Goal: Task Accomplishment & Management: Use online tool/utility

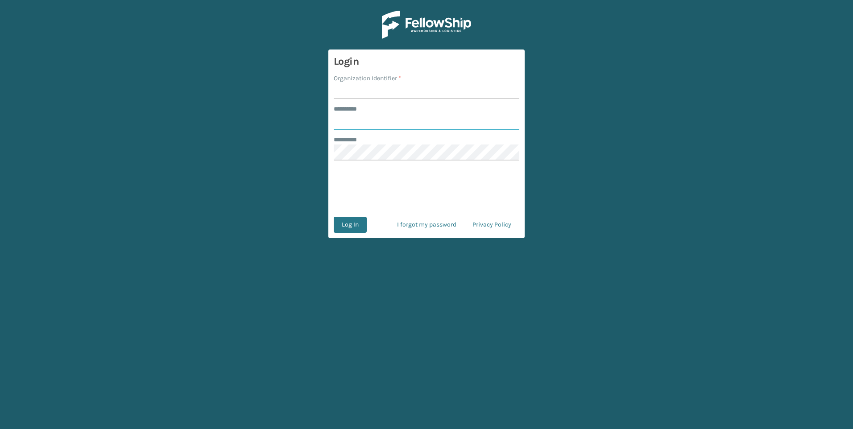
type input "**********"
click at [350, 110] on label "******** *" at bounding box center [350, 108] width 33 height 9
click at [350, 114] on input "**********" at bounding box center [427, 122] width 186 height 16
click at [350, 94] on input "Organization Identifier *" at bounding box center [427, 91] width 186 height 16
type input "remco [GEOGRAPHIC_DATA]"
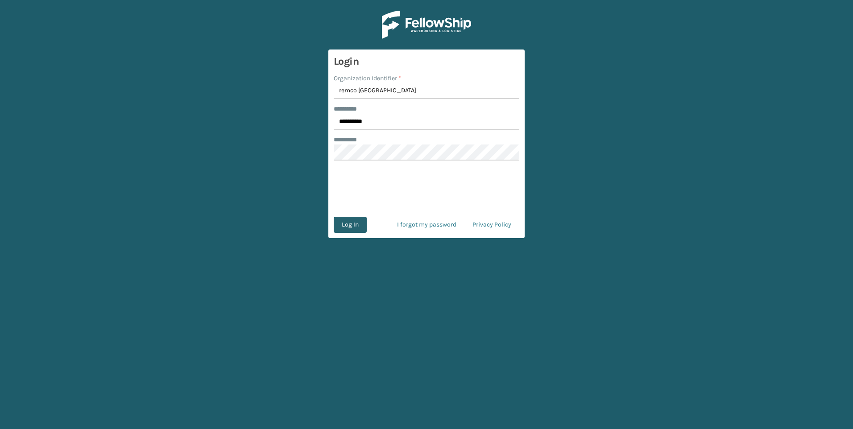
click at [350, 225] on button "Log In" at bounding box center [350, 225] width 33 height 16
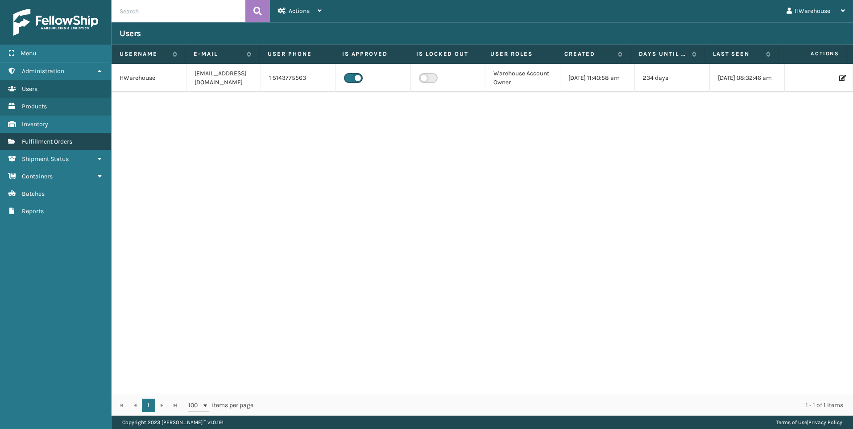
click at [74, 137] on link "Fulfillment Orders" at bounding box center [55, 141] width 111 height 17
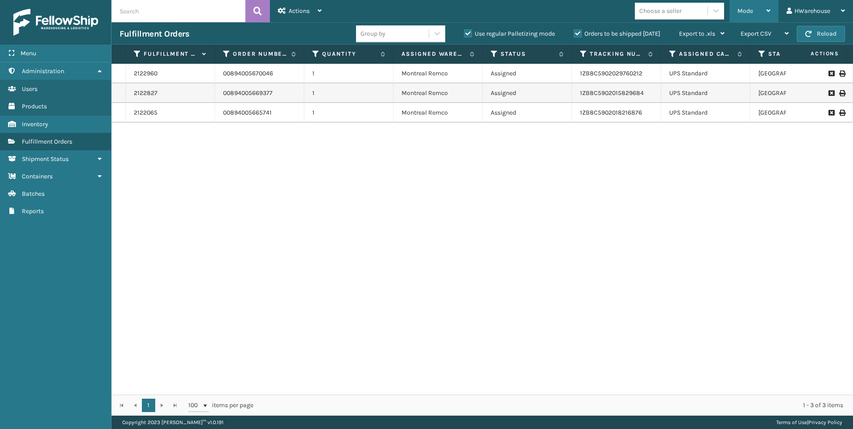
click at [744, 17] on div "Mode" at bounding box center [753, 11] width 33 height 22
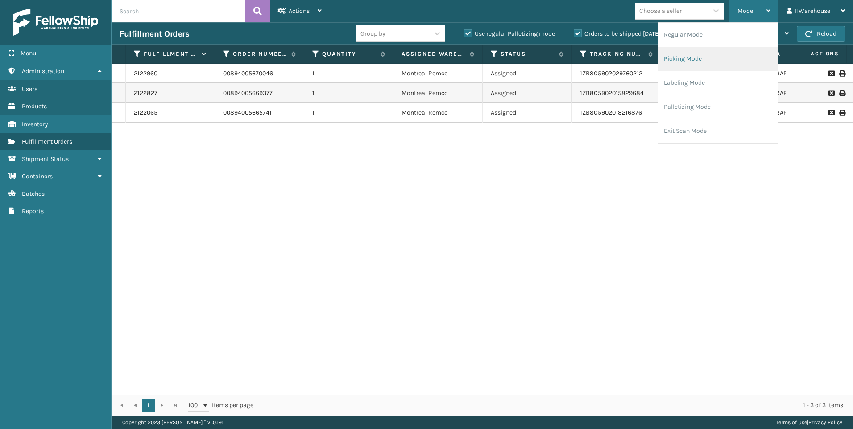
click at [701, 57] on li "Picking Mode" at bounding box center [718, 59] width 120 height 24
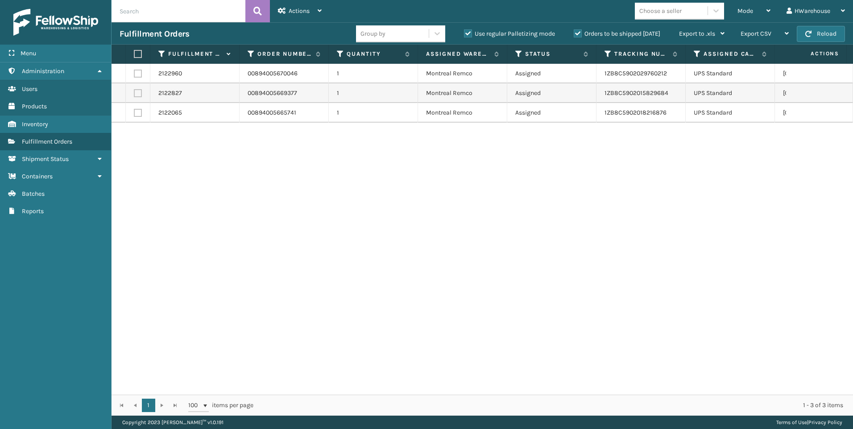
click at [135, 53] on label at bounding box center [136, 54] width 5 height 8
click at [134, 53] on input "checkbox" at bounding box center [134, 54] width 0 height 6
checkbox input "true"
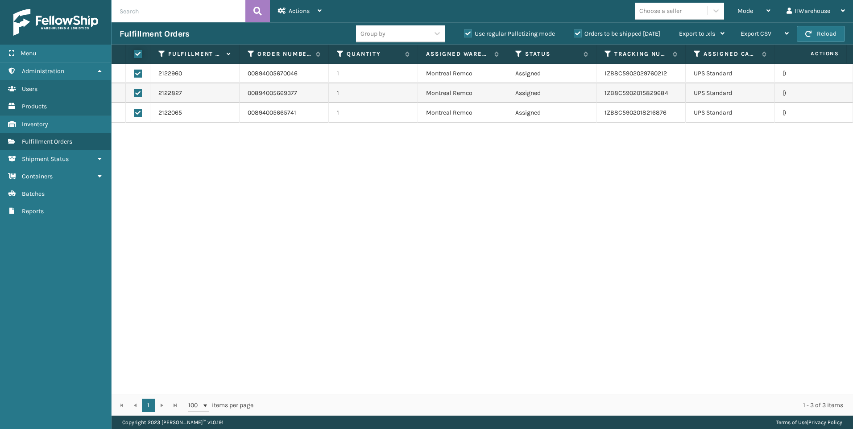
checkbox input "true"
click at [313, 15] on div "Actions" at bounding box center [300, 11] width 44 height 22
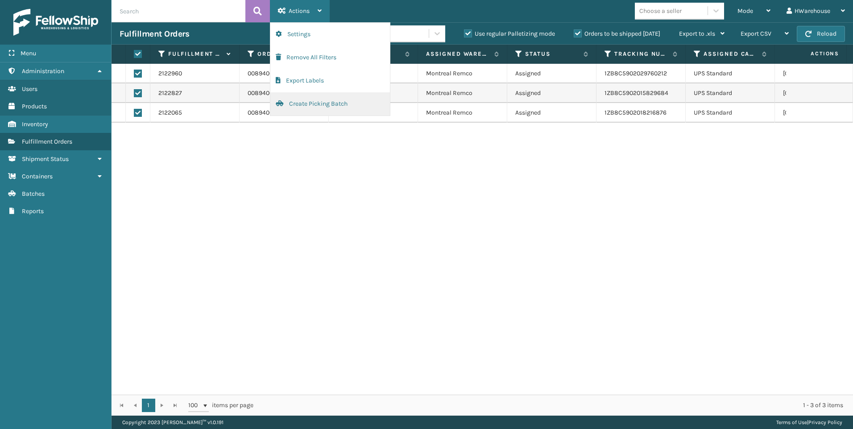
click at [340, 103] on button "Create Picking Batch" at bounding box center [330, 103] width 120 height 23
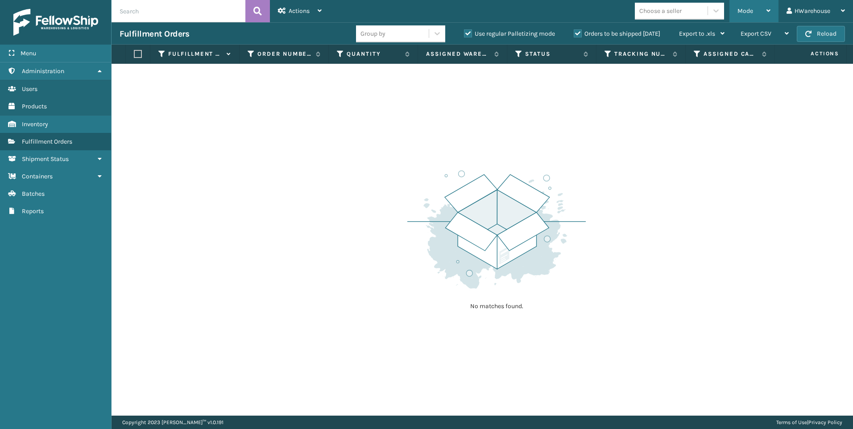
click at [750, 15] on div "Mode" at bounding box center [753, 11] width 33 height 22
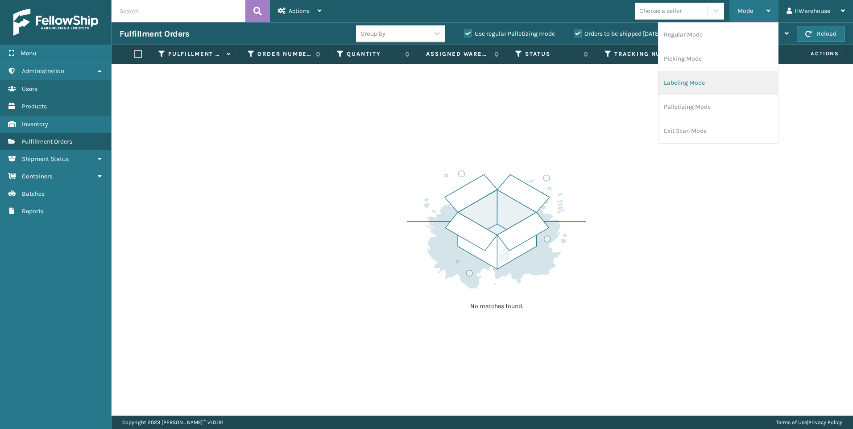
click at [680, 88] on li "Labeling Mode" at bounding box center [718, 83] width 120 height 24
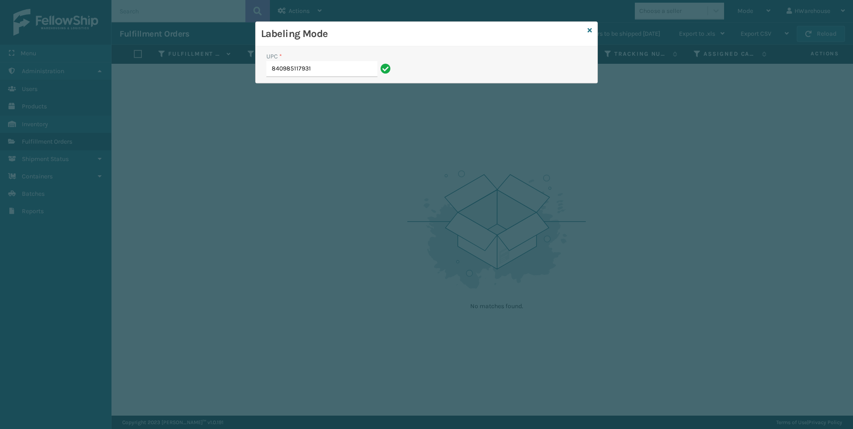
type input "840985117931"
click at [290, 69] on input "UPC *" at bounding box center [329, 69] width 127 height 16
type input "840985117931"
type input "840985117955"
click at [591, 31] on icon at bounding box center [589, 30] width 4 height 6
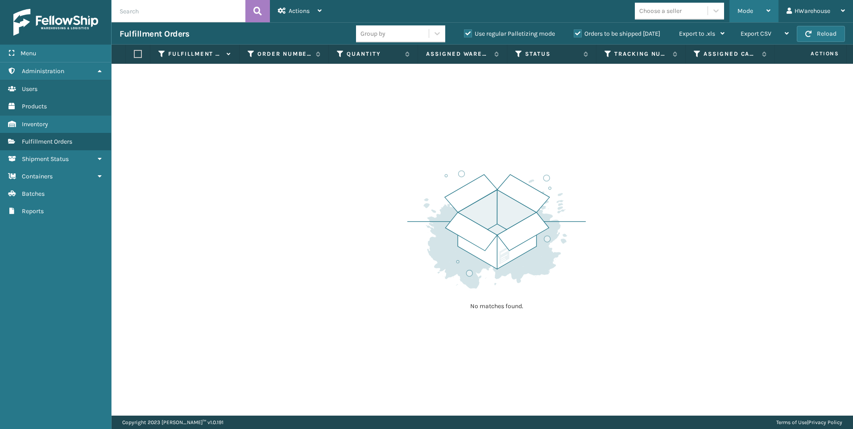
click at [749, 10] on span "Mode" at bounding box center [745, 11] width 16 height 8
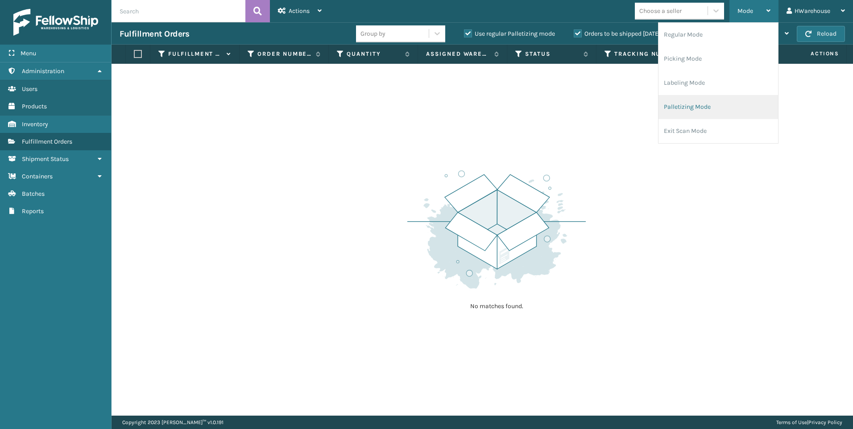
click at [694, 105] on li "Palletizing Mode" at bounding box center [718, 107] width 120 height 24
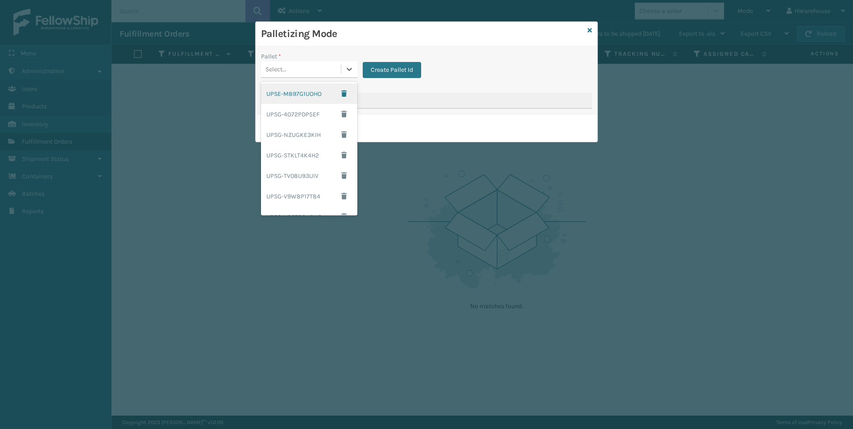
click at [305, 72] on div "Select..." at bounding box center [301, 69] width 80 height 15
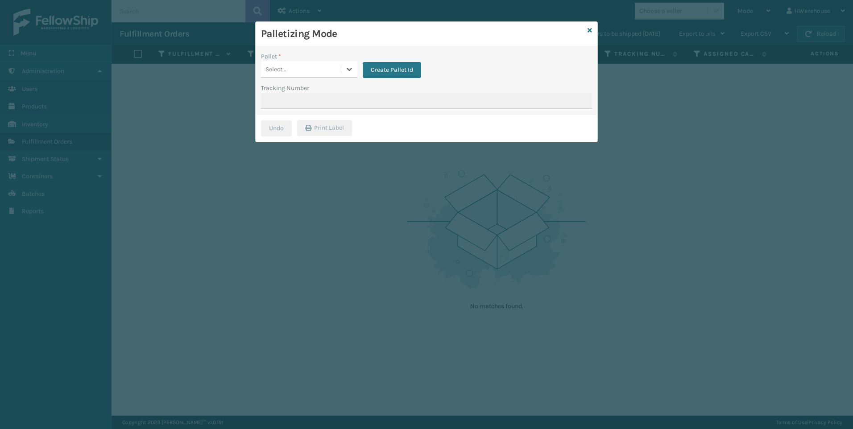
click at [297, 68] on div "Select..." at bounding box center [301, 69] width 80 height 15
type input "UPC"
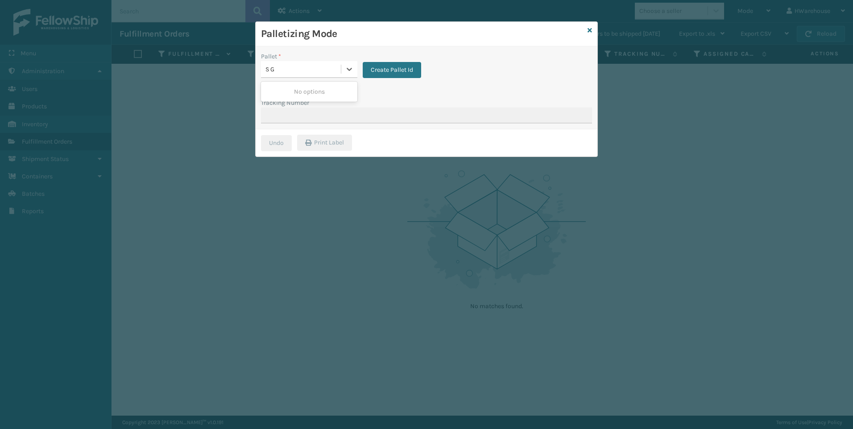
type input "S G"
type input "P"
click at [385, 74] on button "Create Pallet Id" at bounding box center [392, 70] width 58 height 16
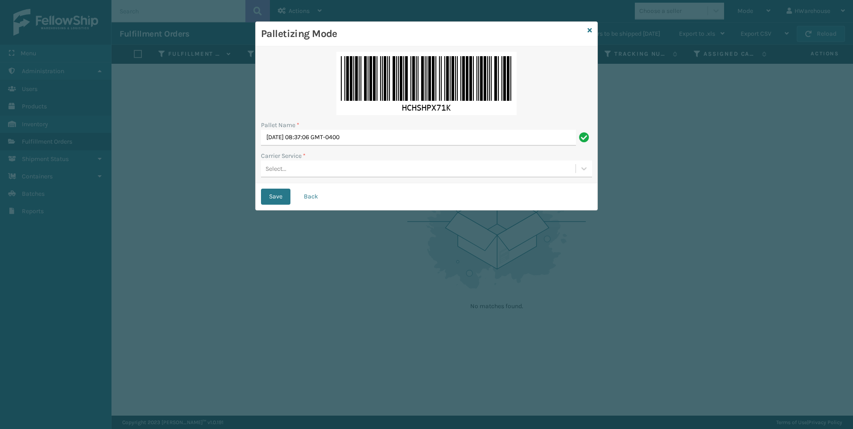
click at [271, 167] on div "Select..." at bounding box center [275, 168] width 21 height 9
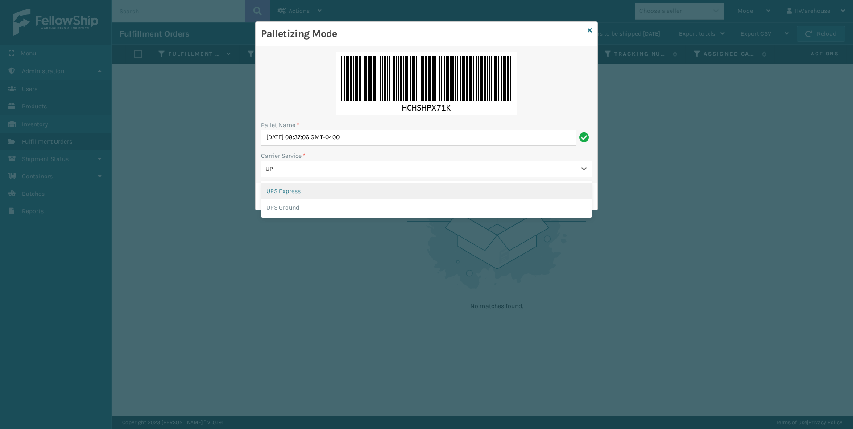
type input "UPS"
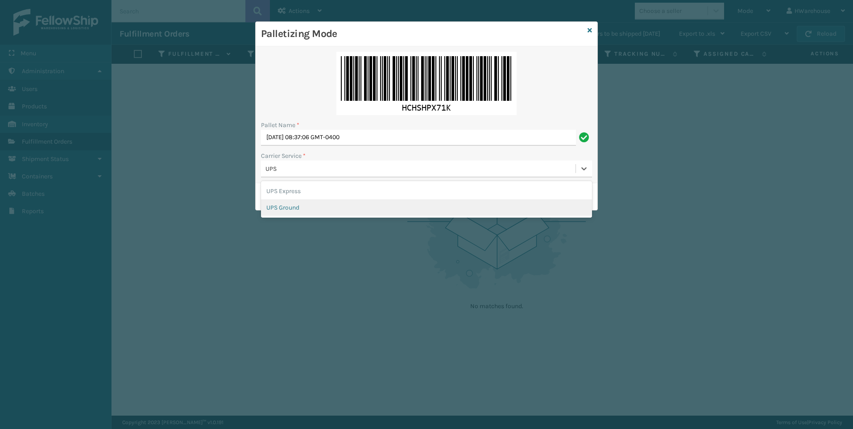
click at [295, 205] on div "UPS Ground" at bounding box center [426, 207] width 331 height 17
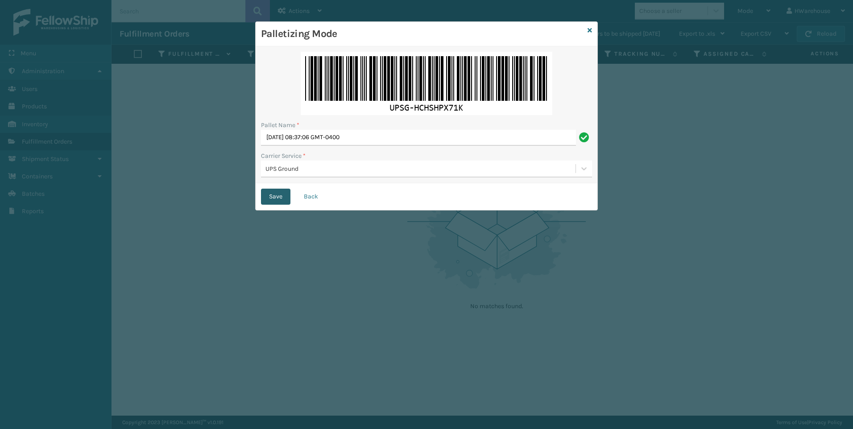
click at [273, 197] on button "Save" at bounding box center [275, 197] width 29 height 16
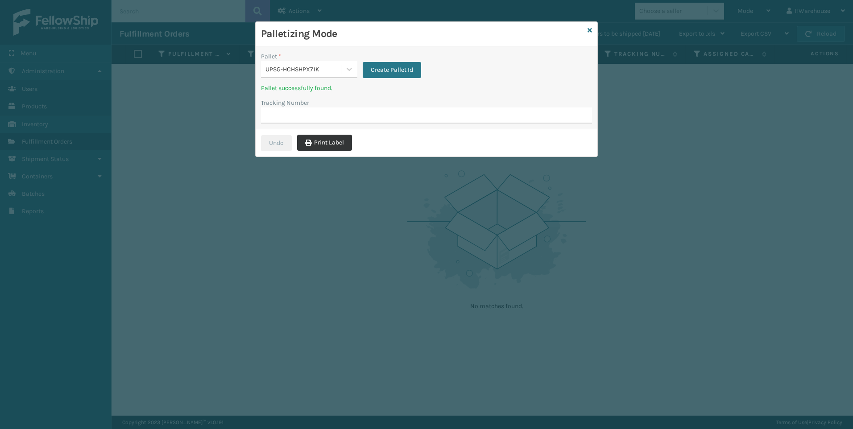
click at [320, 140] on button "Print Label" at bounding box center [324, 143] width 55 height 16
click at [294, 118] on input "Tracking Number" at bounding box center [426, 115] width 331 height 16
type input "1zb8c5902029760212"
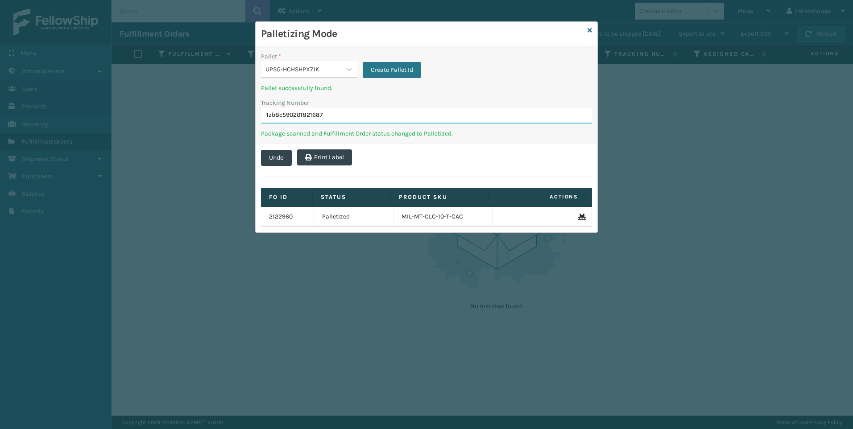
type input "1zb8c5902018216876"
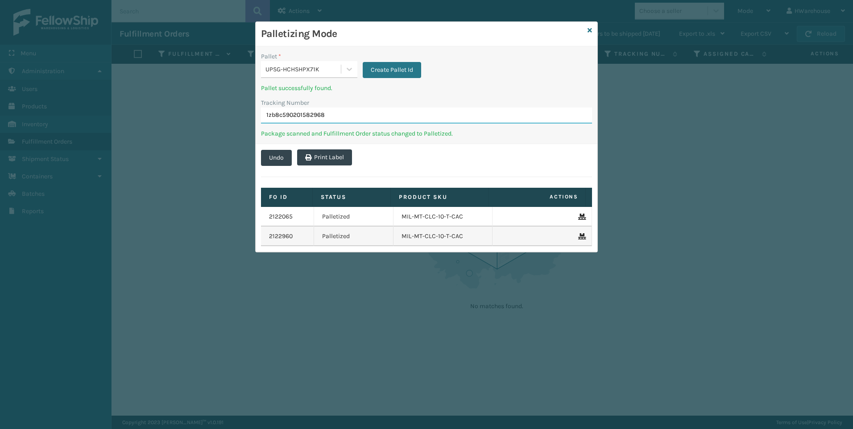
type input "1zb8c5902015829684"
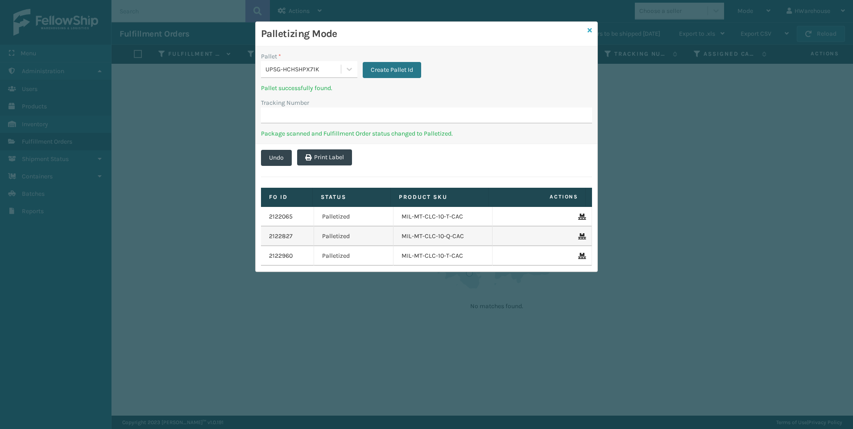
click at [590, 29] on icon at bounding box center [589, 30] width 4 height 6
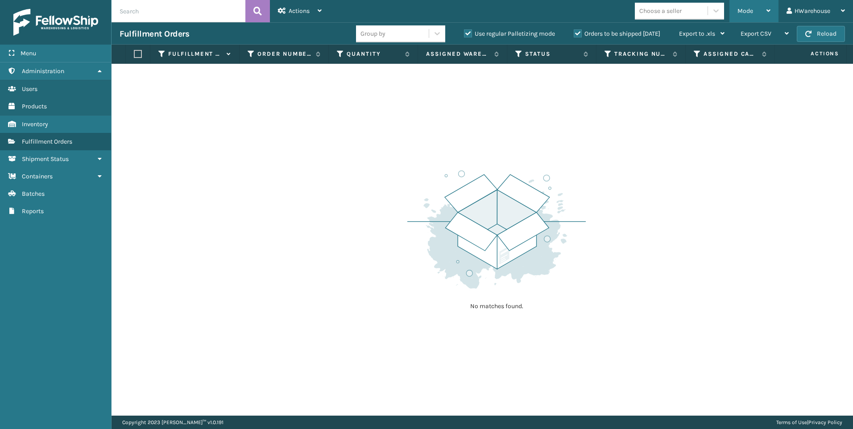
click at [761, 13] on div "Mode" at bounding box center [753, 11] width 33 height 22
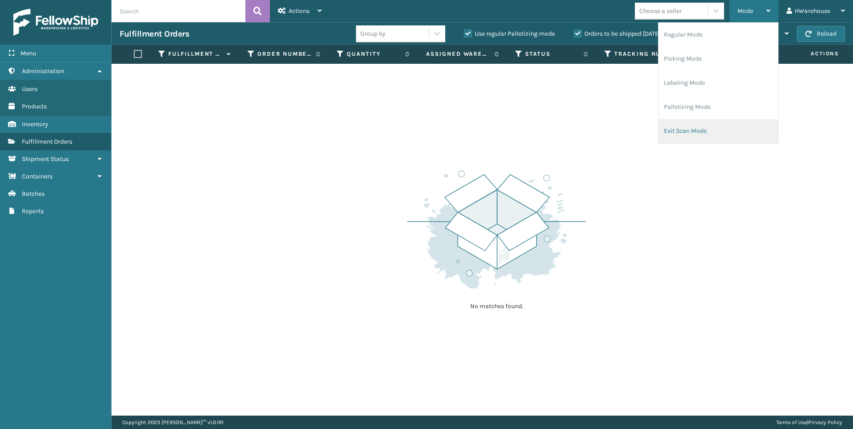
click at [696, 132] on li "Exit Scan Mode" at bounding box center [718, 131] width 120 height 24
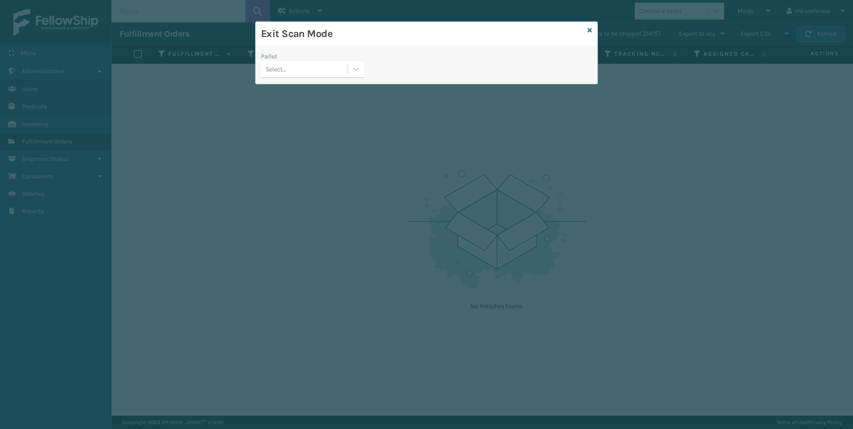
click at [315, 71] on div "Select..." at bounding box center [304, 69] width 87 height 15
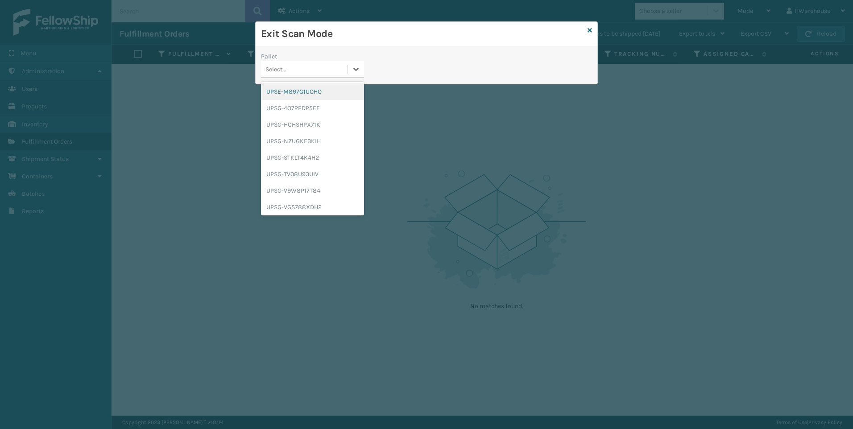
type input "upsg-hchshpx71k"
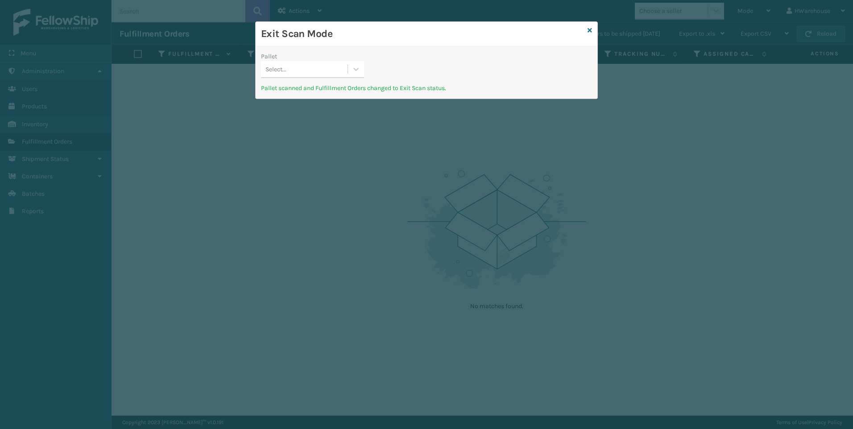
click at [587, 27] on div "Exit Scan Mode" at bounding box center [427, 34] width 342 height 25
click at [590, 30] on icon at bounding box center [589, 30] width 4 height 6
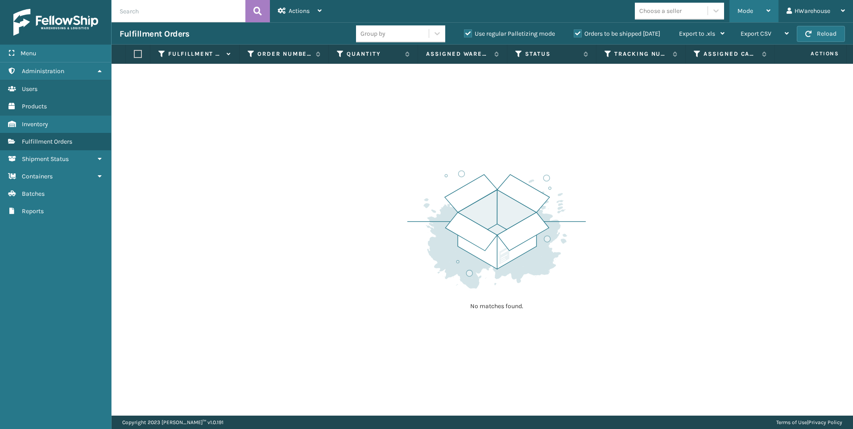
click at [749, 12] on span "Mode" at bounding box center [745, 11] width 16 height 8
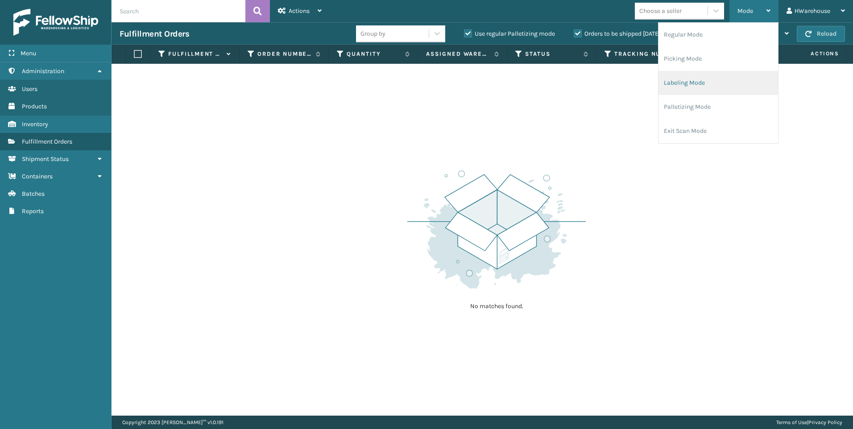
click at [691, 82] on li "Labeling Mode" at bounding box center [718, 83] width 120 height 24
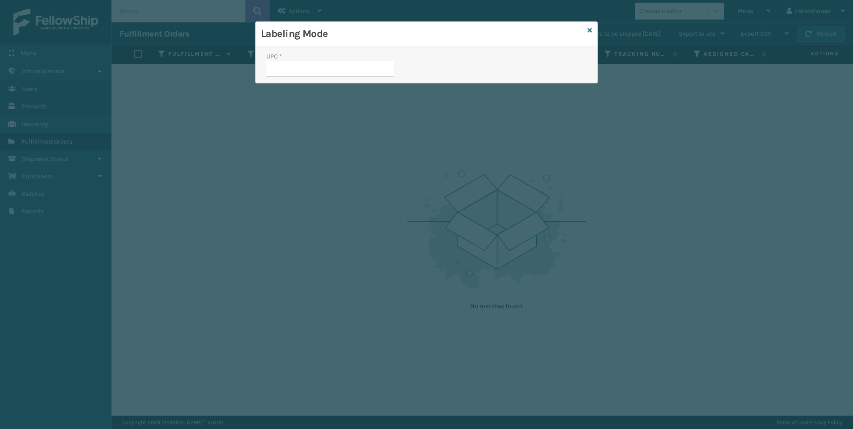
click at [306, 70] on input "UPC *" at bounding box center [329, 69] width 127 height 16
type input "840985117955"
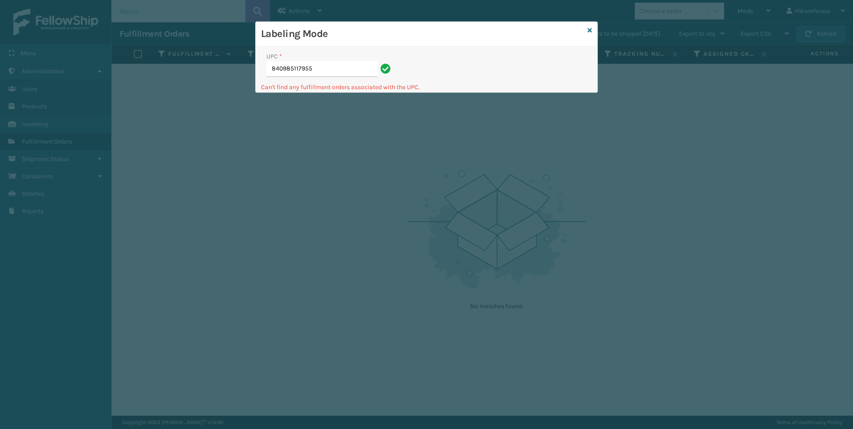
click at [304, 66] on input "840985117955" at bounding box center [321, 69] width 111 height 16
drag, startPoint x: 318, startPoint y: 66, endPoint x: 202, endPoint y: 54, distance: 116.1
click at [202, 54] on div "Labeling Mode UPC * 840985117955 Can't find any fulfillment orders associated w…" at bounding box center [426, 214] width 853 height 429
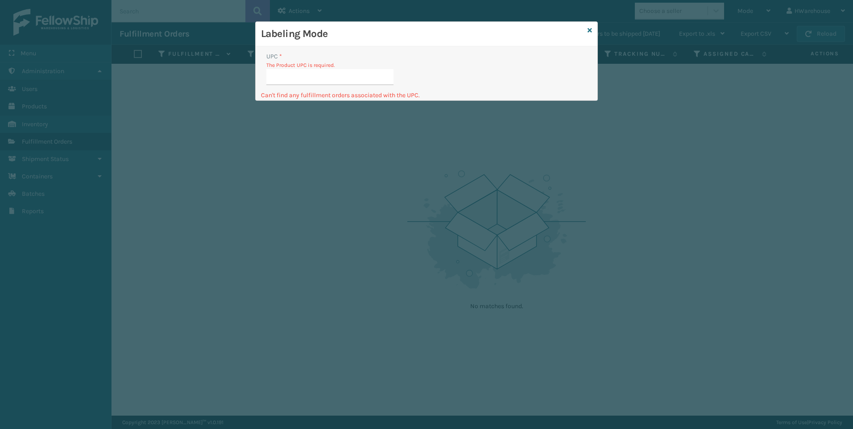
click at [294, 77] on input "UPC *" at bounding box center [329, 77] width 127 height 16
type input "840985117931"
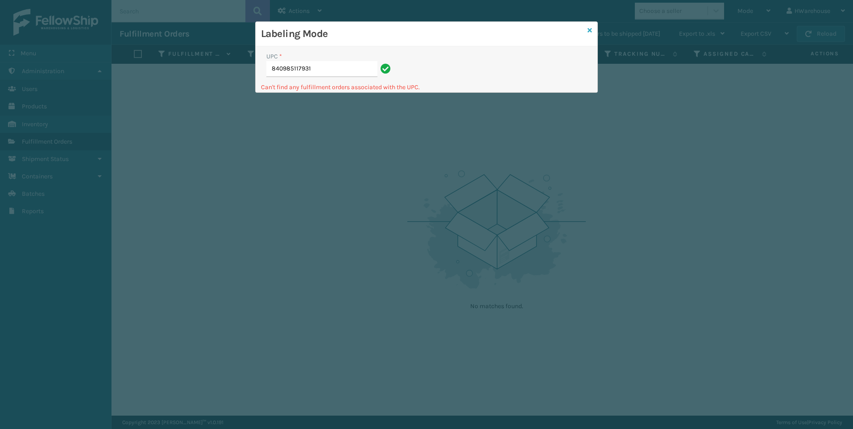
click at [591, 30] on icon at bounding box center [589, 30] width 4 height 6
